Goal: Find specific page/section: Find specific page/section

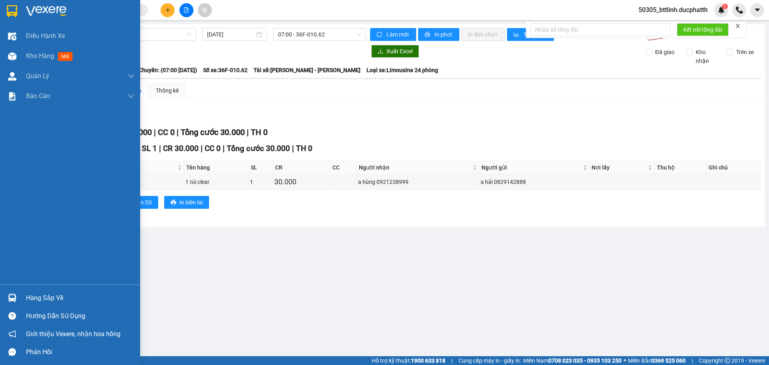
click at [14, 294] on img at bounding box center [12, 298] width 8 height 8
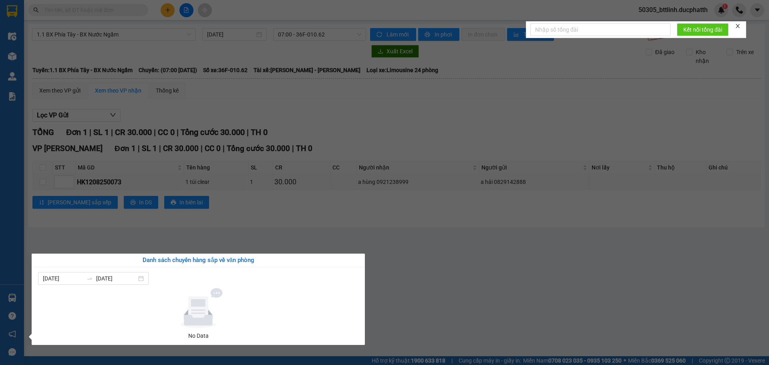
click at [381, 264] on section "Kết quả tìm kiếm ( 0 ) Bộ lọc No Data 50305_bttlinh.ducphatth 1 Điều hành xe Kh…" at bounding box center [384, 182] width 769 height 365
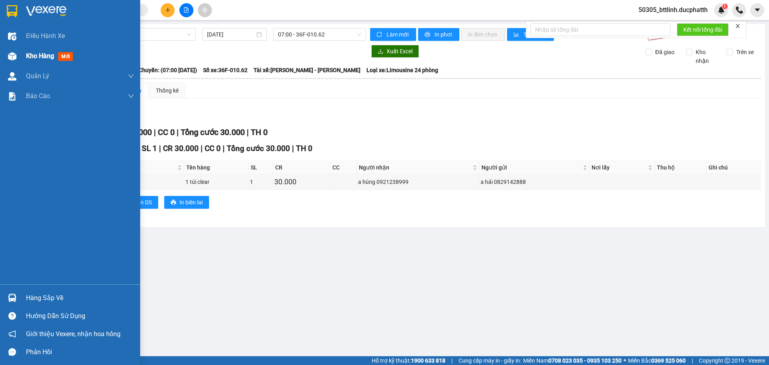
click at [24, 57] on div "Kho hàng mới" at bounding box center [70, 56] width 140 height 20
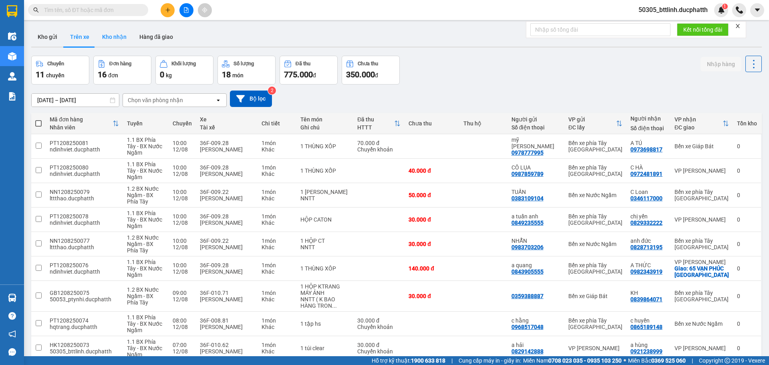
click at [101, 33] on button "Kho nhận" at bounding box center [114, 36] width 37 height 19
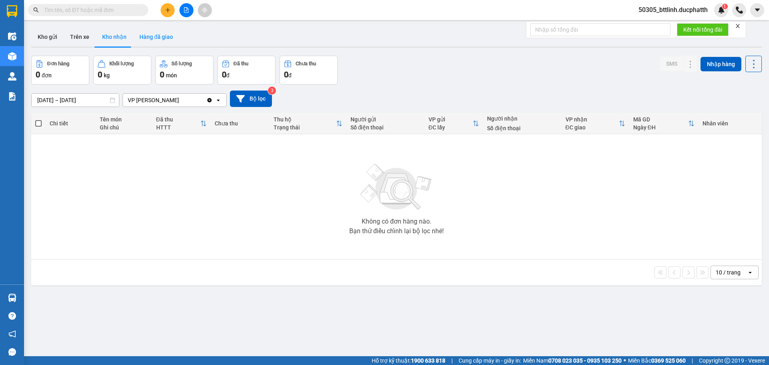
click at [151, 34] on button "Hàng đã giao" at bounding box center [156, 36] width 46 height 19
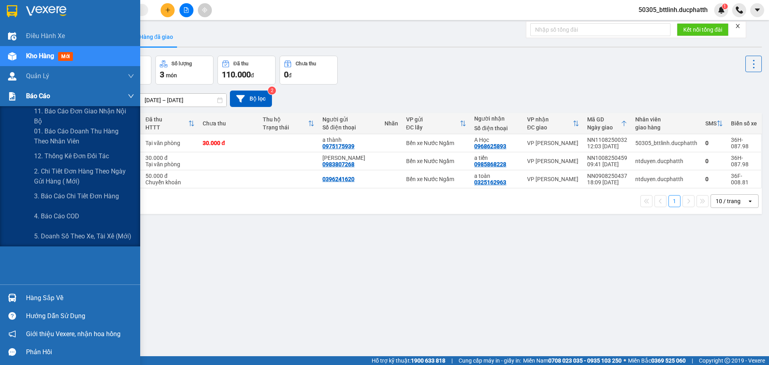
click at [21, 97] on div "Báo cáo" at bounding box center [70, 96] width 140 height 20
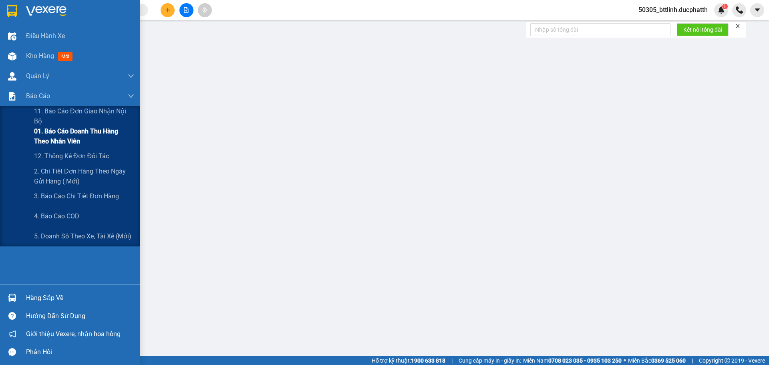
click at [33, 138] on div "01. Báo cáo doanh thu hàng theo nhân viên" at bounding box center [70, 136] width 140 height 20
